Goal: Task Accomplishment & Management: Manage account settings

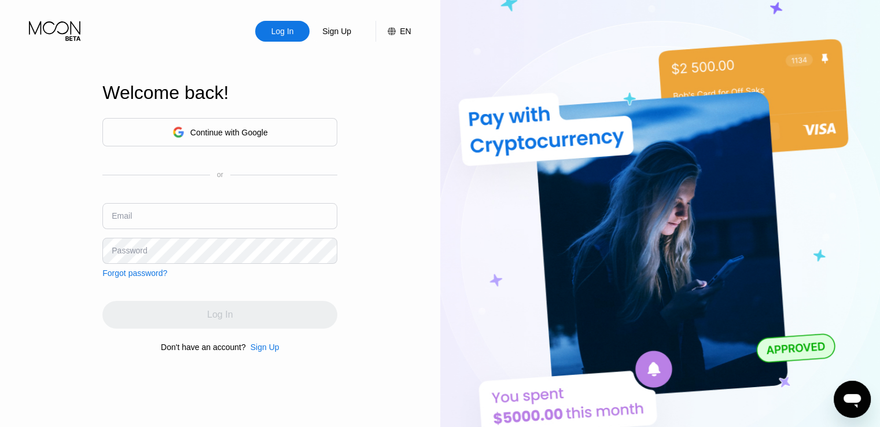
click at [257, 128] on div "Continue with Google" at bounding box center [228, 132] width 77 height 9
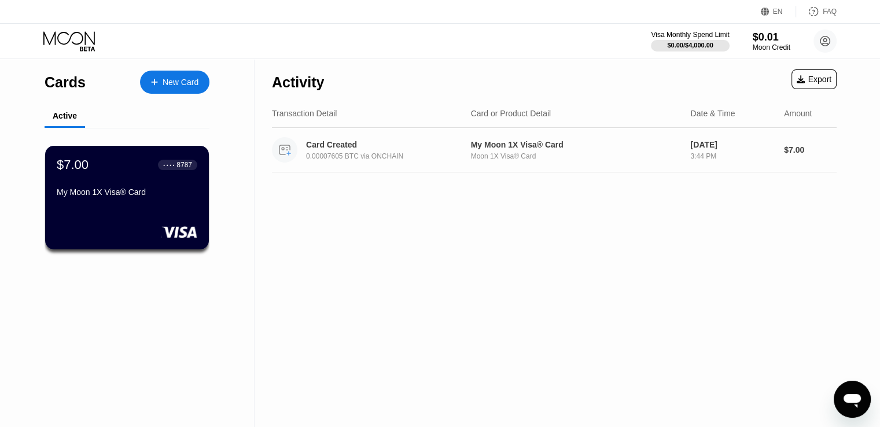
click at [426, 163] on div "Card Created 0.00007605 BTC via ONCHAIN" at bounding box center [367, 149] width 190 height 25
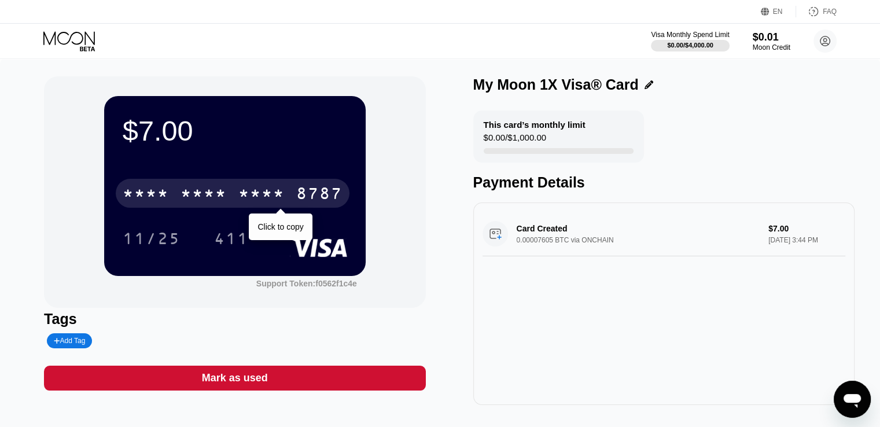
click at [230, 202] on div "* * * * * * * * * * * * 8787" at bounding box center [233, 193] width 234 height 29
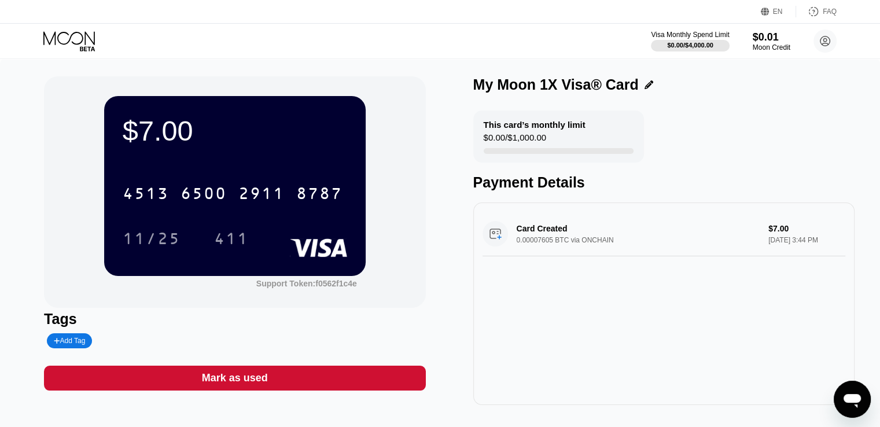
click at [778, 246] on div "Card Created 0.00007605 BTC via ONCHAIN $7.00 [DATE] 3:44 PM" at bounding box center [663, 234] width 363 height 45
click at [574, 239] on div "Card Created 0.00007605 BTC via ONCHAIN $7.00 [DATE] 3:44 PM" at bounding box center [663, 234] width 363 height 45
click at [291, 135] on div "$7.00" at bounding box center [235, 131] width 224 height 32
